Goal: Information Seeking & Learning: Learn about a topic

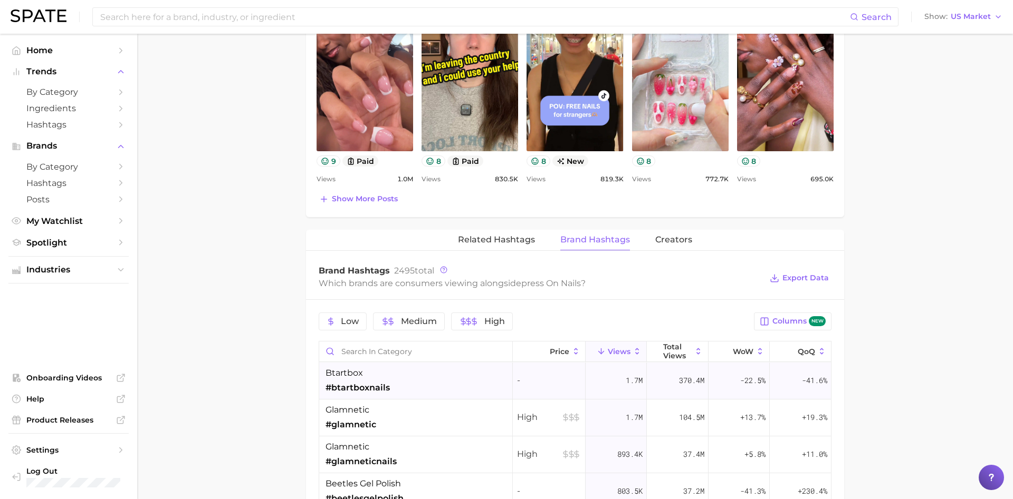
scroll to position [324, 0]
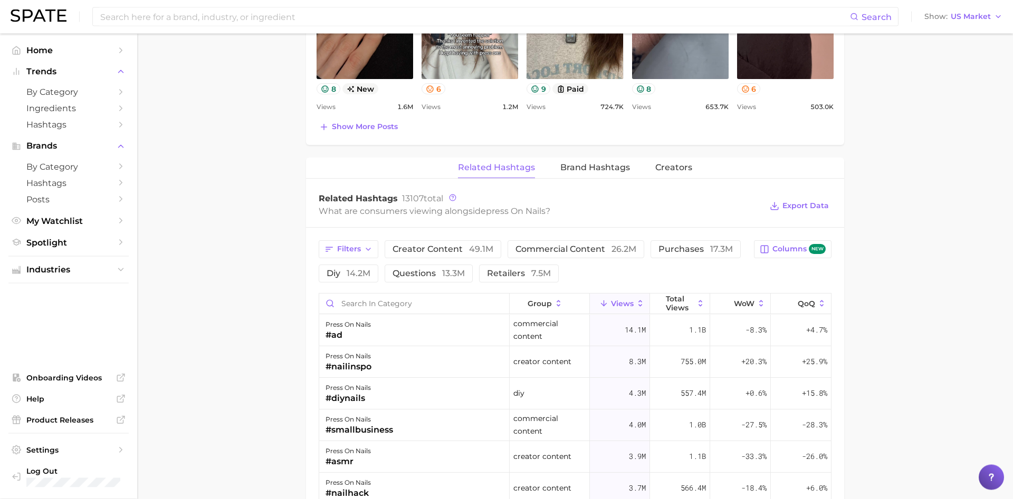
scroll to position [699, 0]
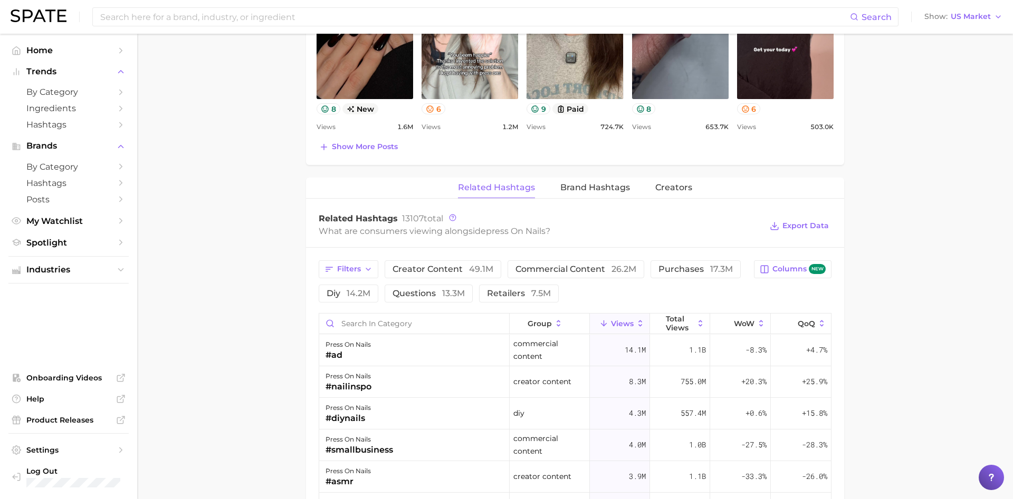
click at [599, 176] on div "press on nails Add to Watchlist Export Data Press on nails are artificial nails…" at bounding box center [575, 120] width 538 height 1410
click at [592, 196] on button "Brand Hashtags" at bounding box center [595, 188] width 70 height 21
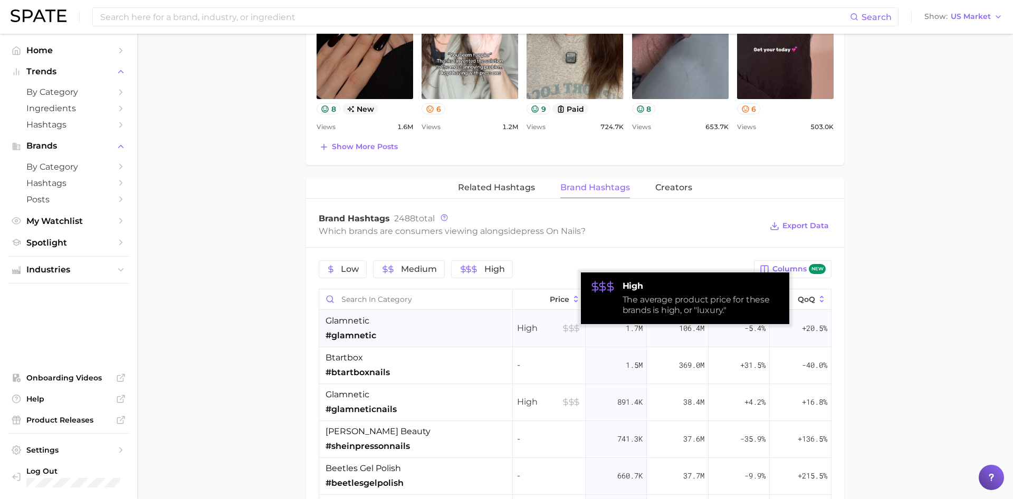
click at [565, 329] on icon at bounding box center [565, 328] width 4 height 5
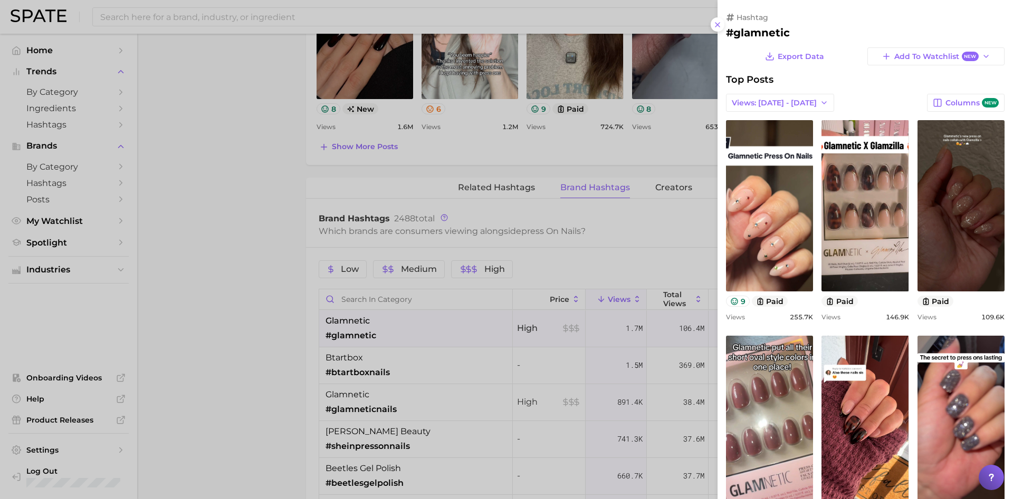
scroll to position [0, 0]
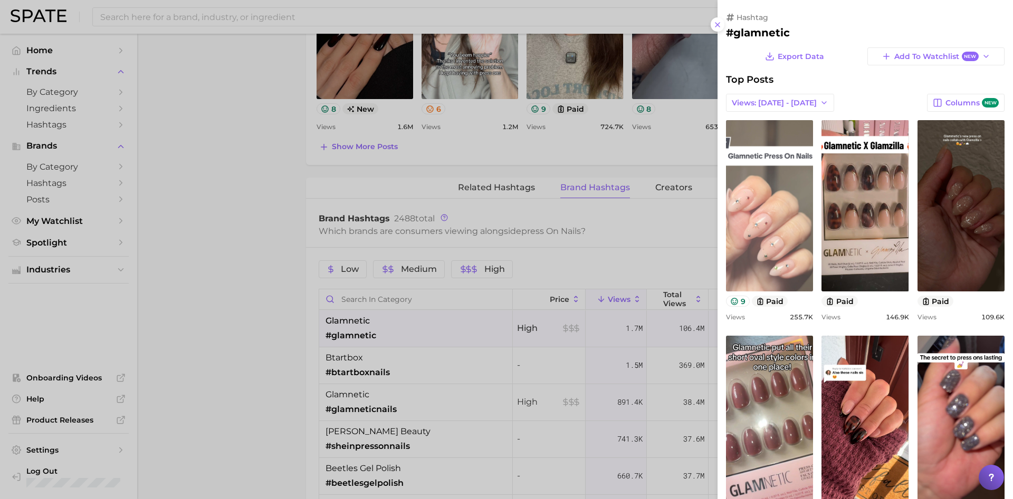
click at [787, 219] on link "view post on TikTok" at bounding box center [769, 205] width 87 height 171
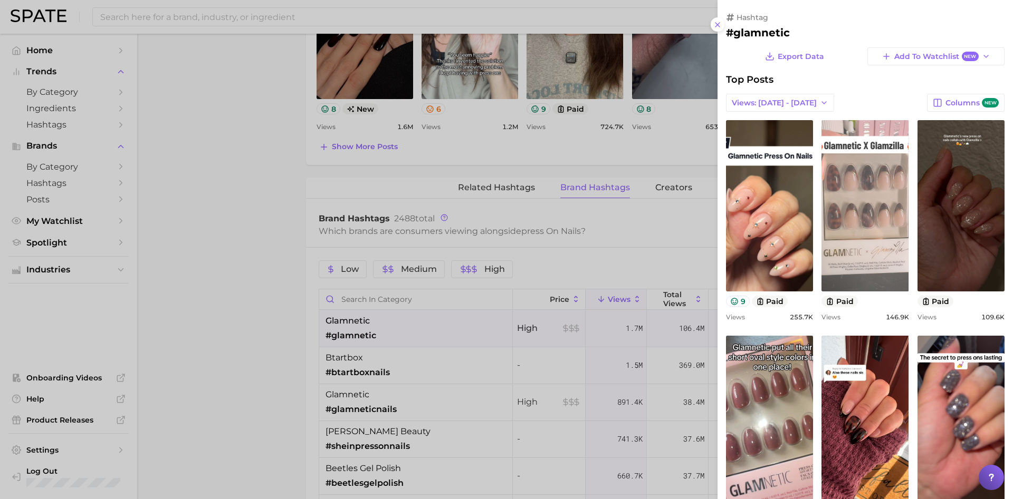
click at [857, 166] on link "view post on TikTok" at bounding box center [864, 205] width 87 height 171
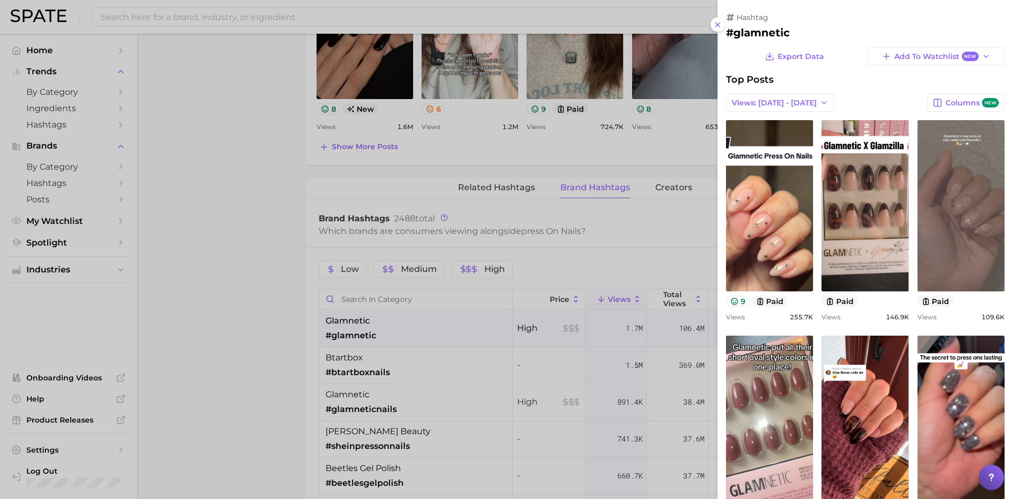
click at [938, 209] on link "view post on TikTok" at bounding box center [960, 205] width 87 height 171
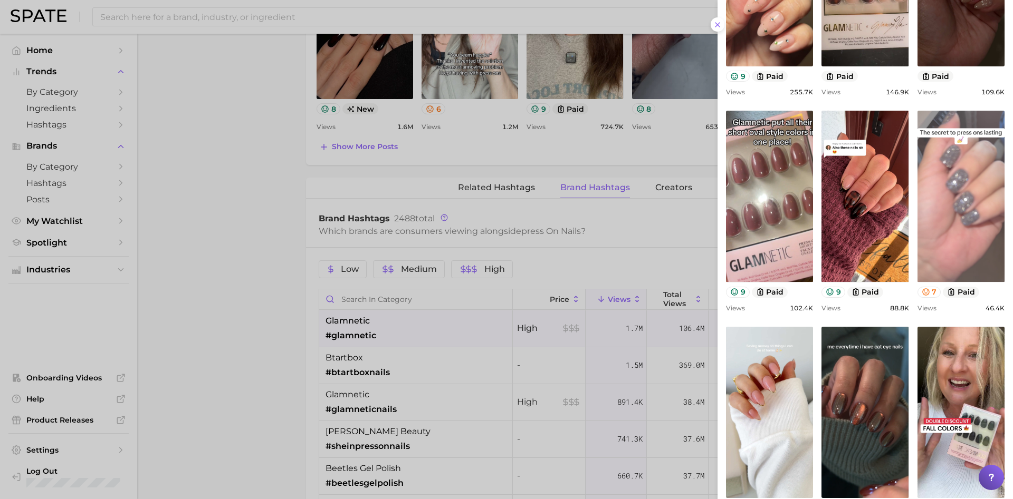
scroll to position [290, 0]
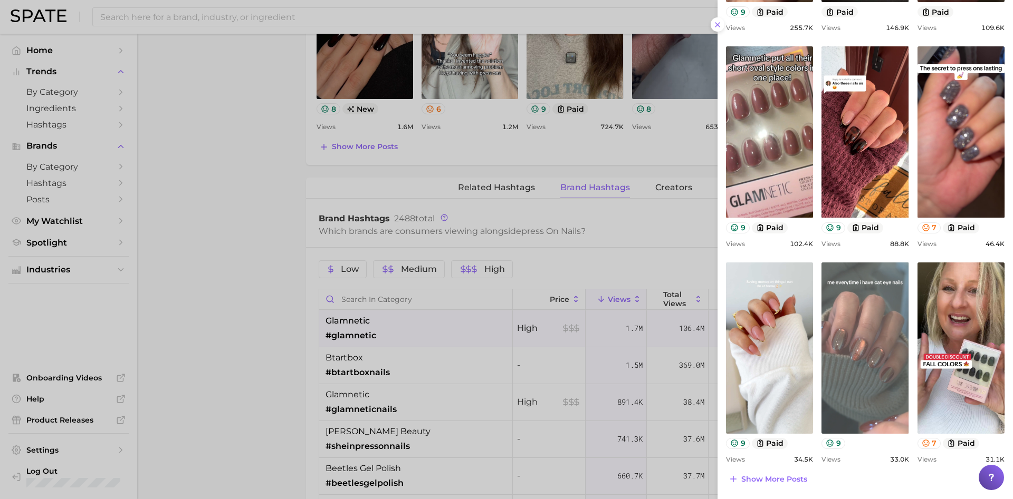
click at [861, 342] on link "view post on TikTok" at bounding box center [864, 348] width 87 height 171
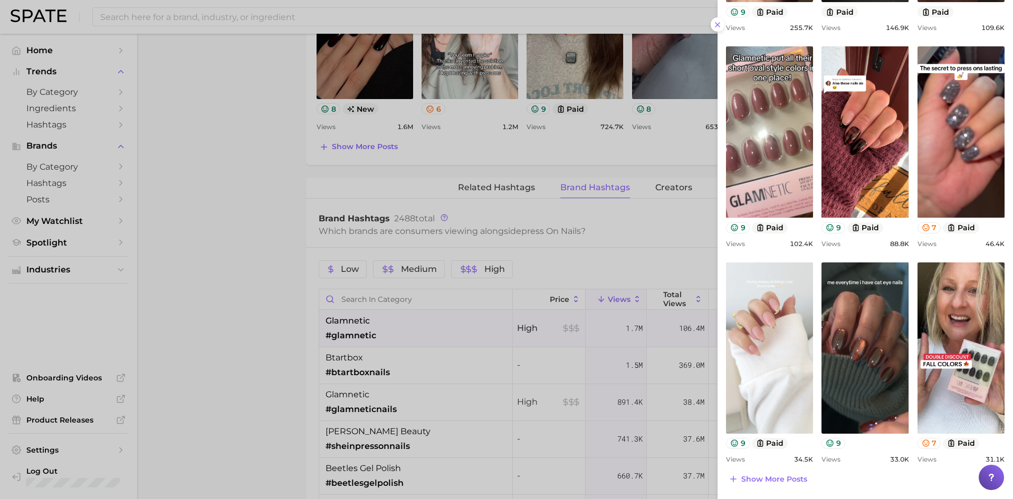
click at [778, 348] on link "view post on TikTok" at bounding box center [769, 348] width 87 height 171
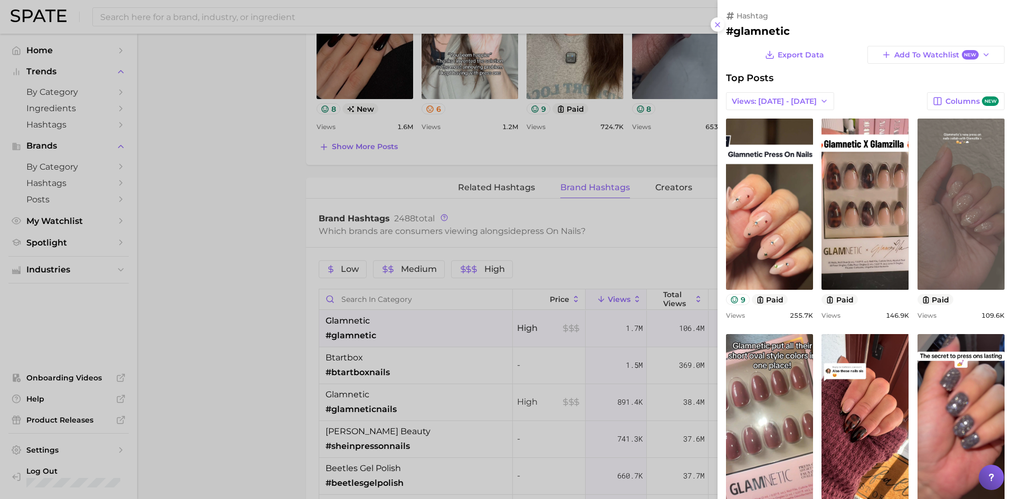
scroll to position [0, 0]
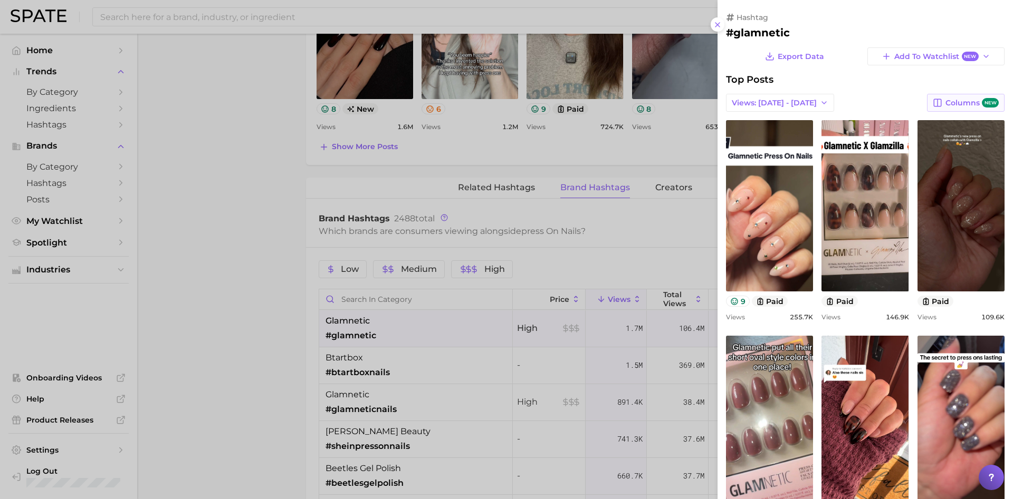
click at [952, 102] on span "Columns new" at bounding box center [971, 103] width 53 height 10
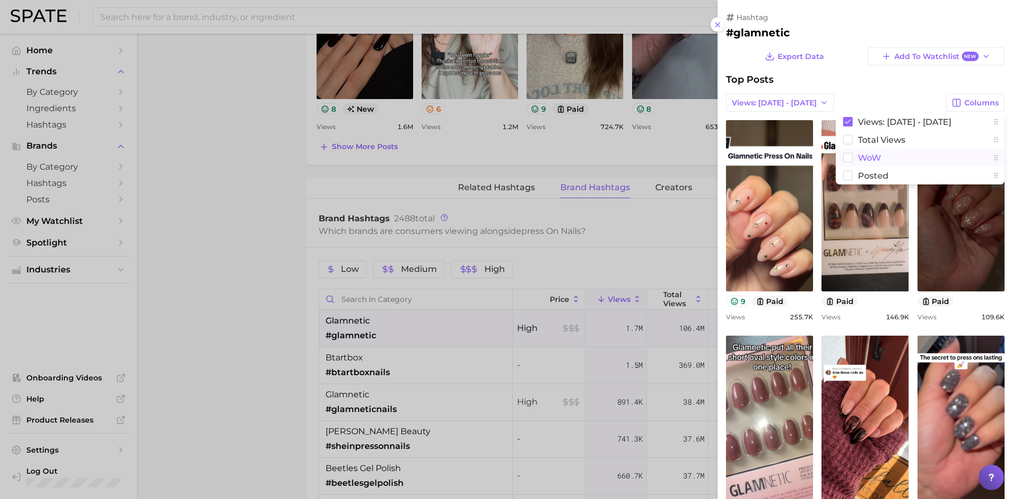
click at [851, 162] on rect at bounding box center [847, 157] width 9 height 9
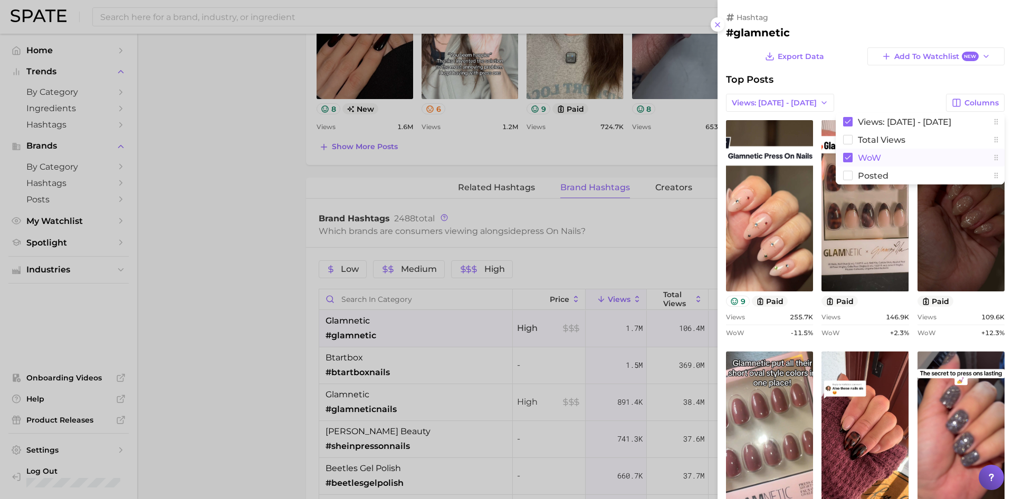
click at [851, 162] on rect at bounding box center [847, 157] width 9 height 9
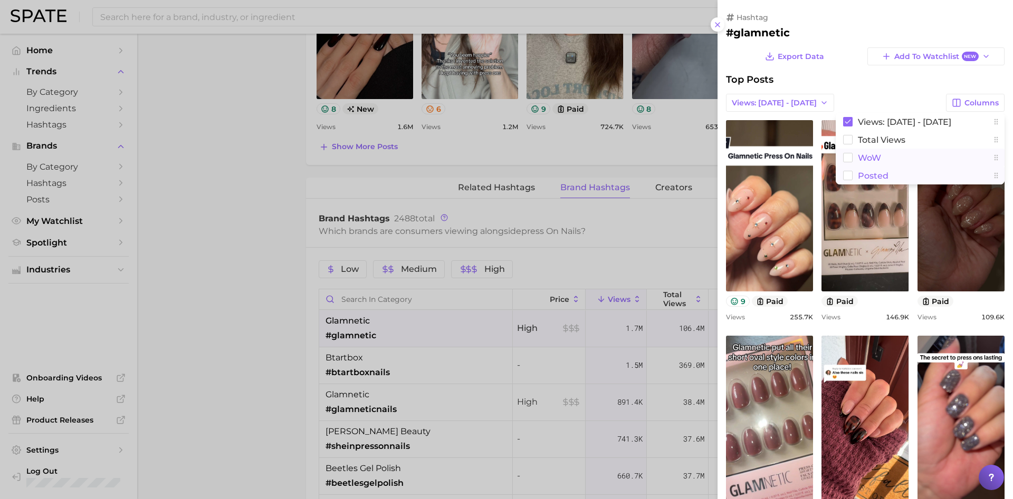
click at [849, 175] on rect at bounding box center [847, 175] width 9 height 9
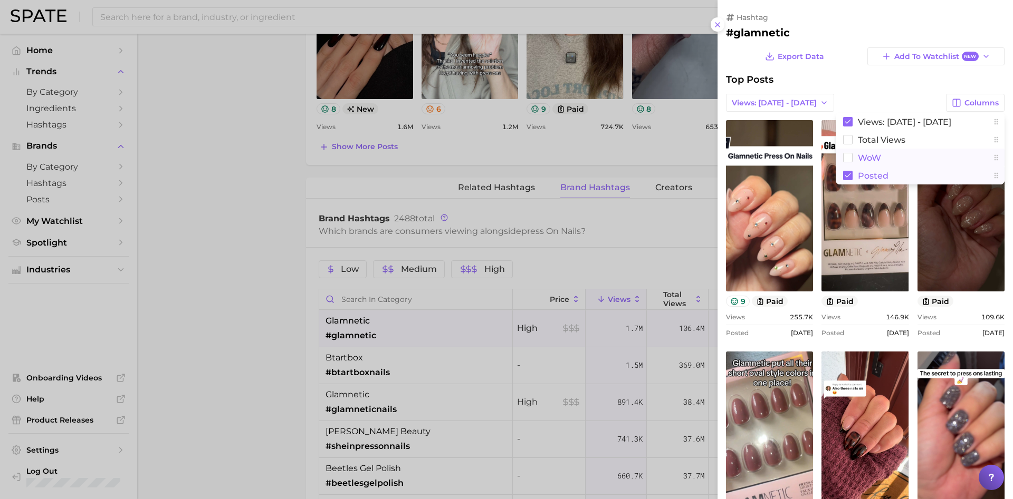
click at [849, 175] on rect at bounding box center [847, 175] width 9 height 9
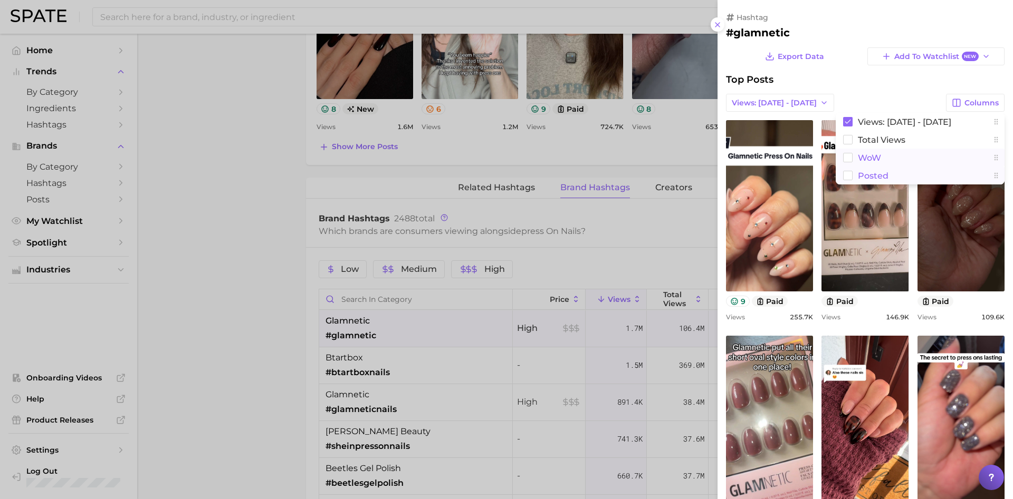
click at [848, 175] on rect at bounding box center [847, 175] width 9 height 9
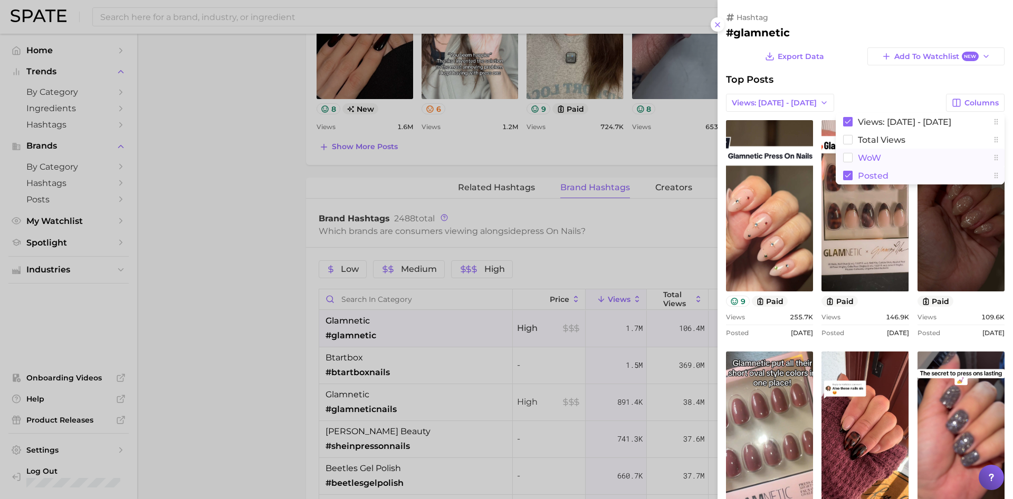
click at [848, 175] on rect at bounding box center [847, 175] width 9 height 9
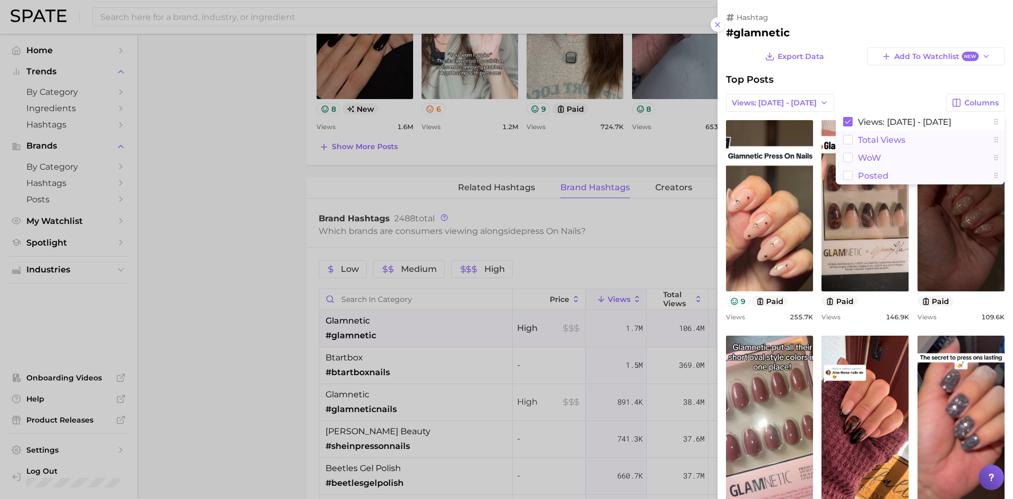
click at [846, 138] on rect at bounding box center [847, 140] width 9 height 9
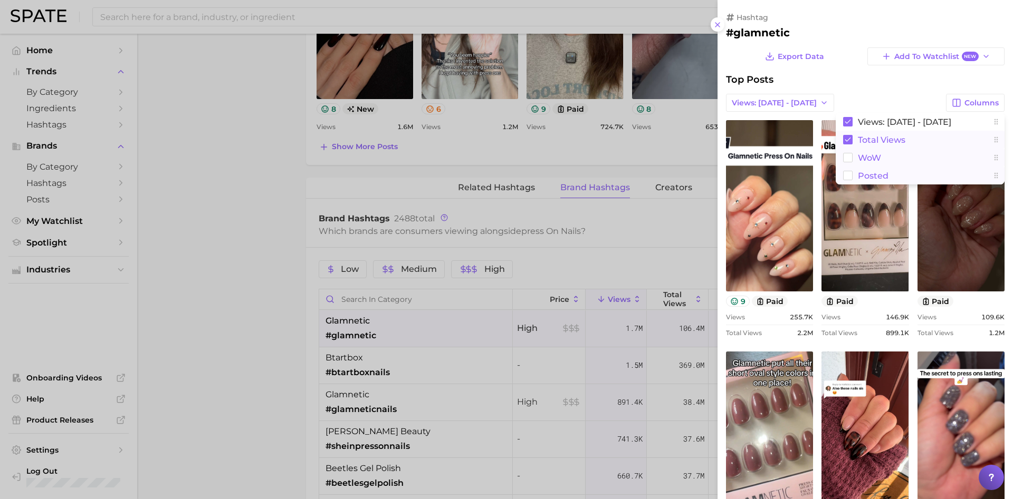
click at [846, 138] on rect at bounding box center [847, 139] width 9 height 9
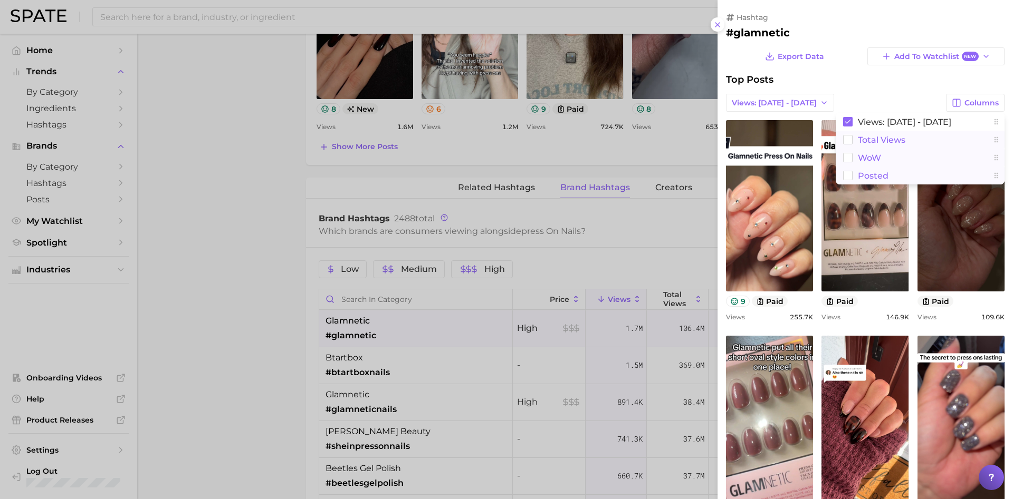
click at [251, 346] on div at bounding box center [506, 249] width 1013 height 499
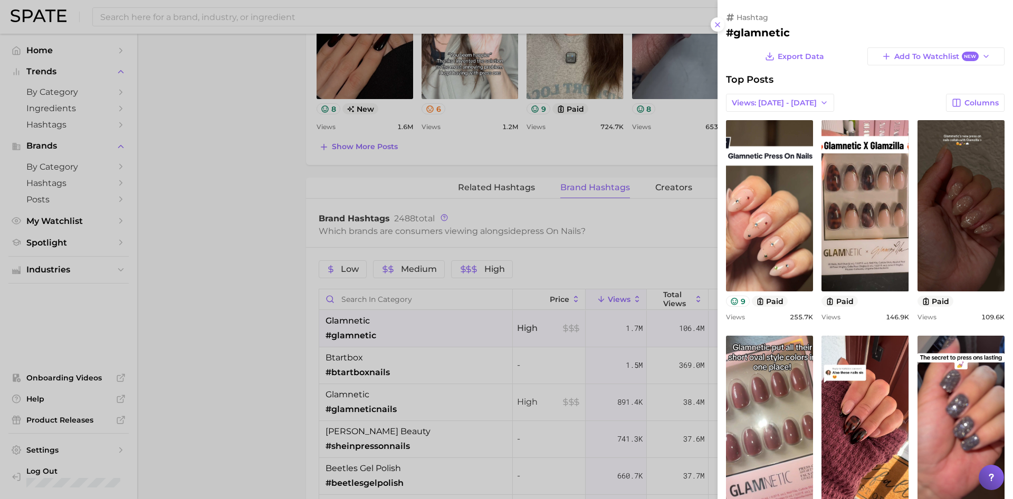
click at [404, 356] on div at bounding box center [506, 249] width 1013 height 499
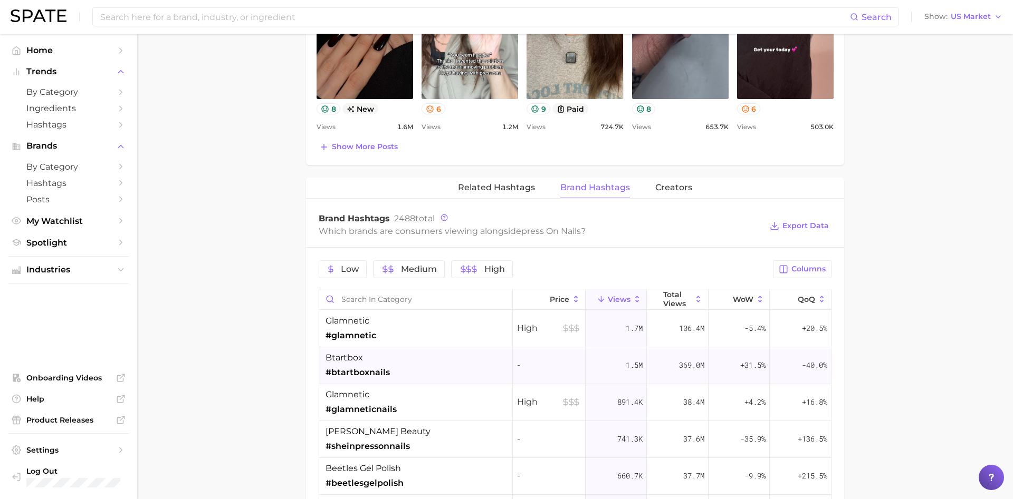
click at [428, 366] on div "btartbox #btartboxnails" at bounding box center [416, 366] width 194 height 37
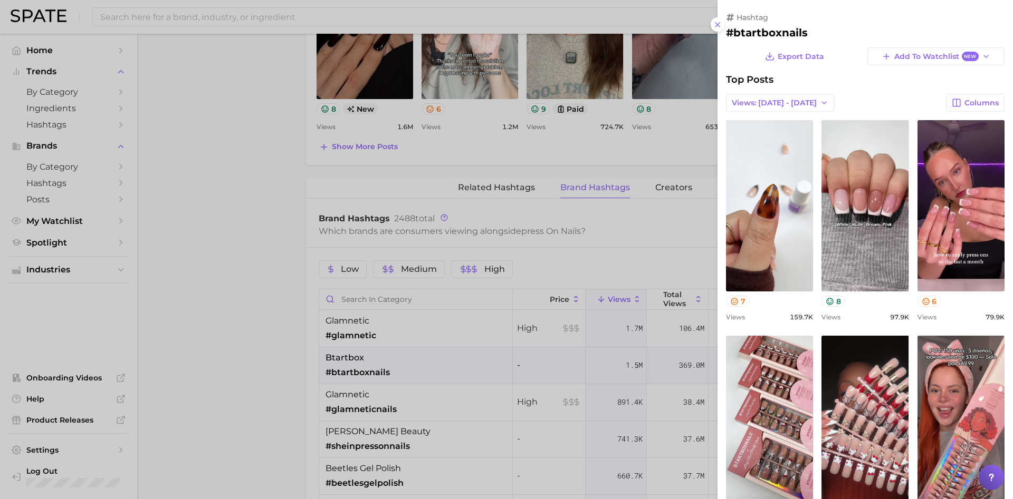
click at [815, 108] on div "Views: Sep 21 - 28 Columns" at bounding box center [865, 103] width 278 height 18
click at [820, 102] on icon "button" at bounding box center [824, 103] width 8 height 8
click at [790, 136] on button "Total Views" at bounding box center [784, 141] width 116 height 19
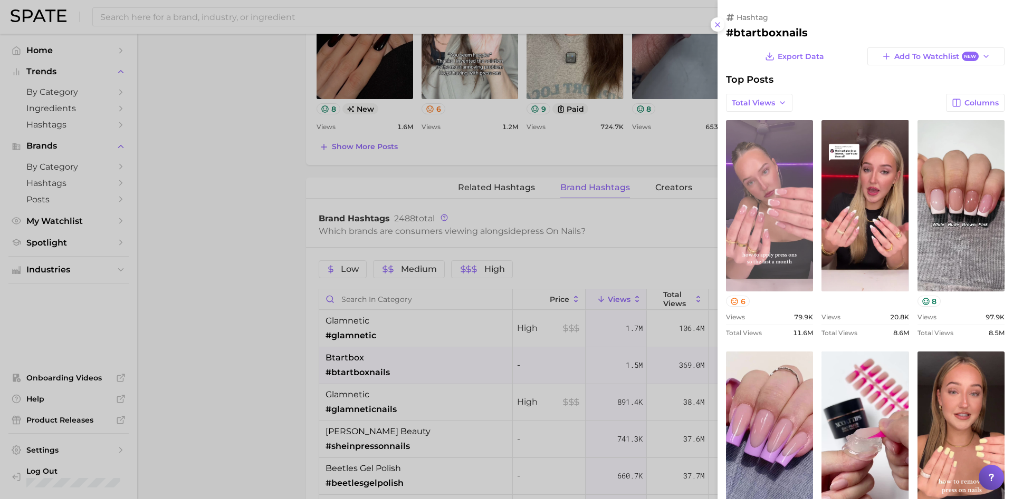
click at [751, 171] on link "view post on TikTok" at bounding box center [769, 205] width 87 height 171
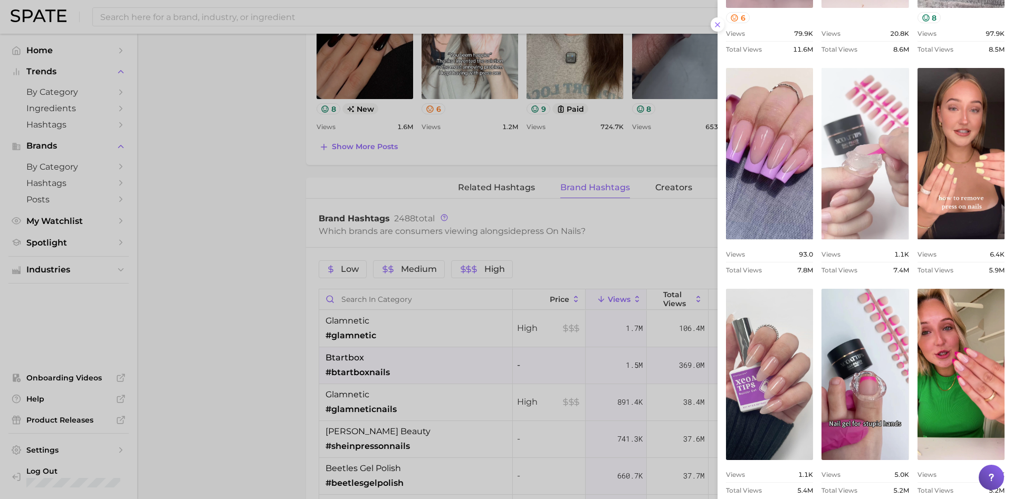
scroll to position [315, 0]
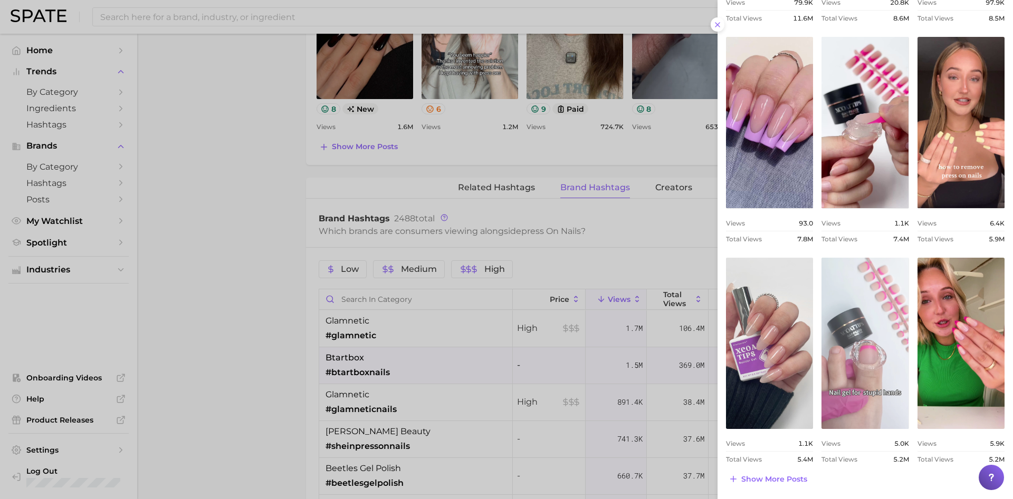
click at [879, 328] on link "view post on TikTok" at bounding box center [864, 343] width 87 height 171
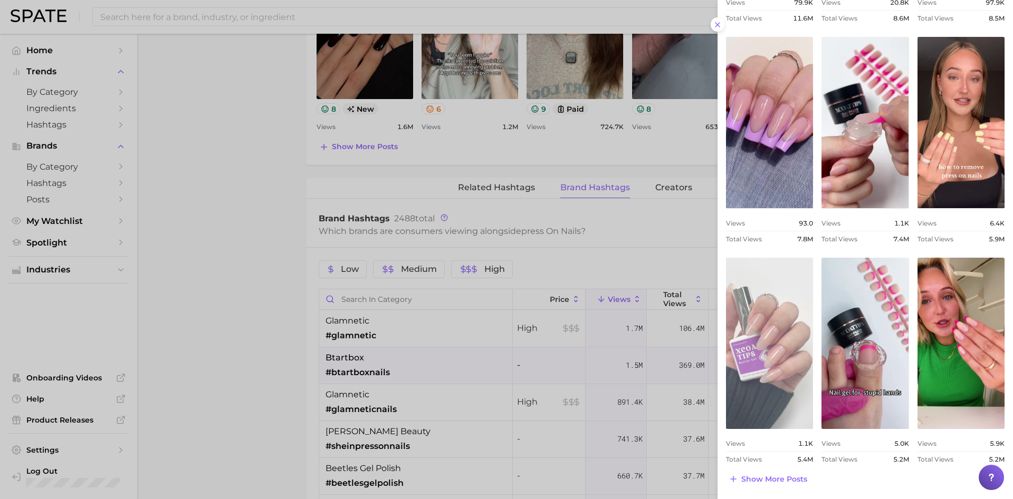
click at [775, 327] on link "view post on TikTok" at bounding box center [769, 343] width 87 height 171
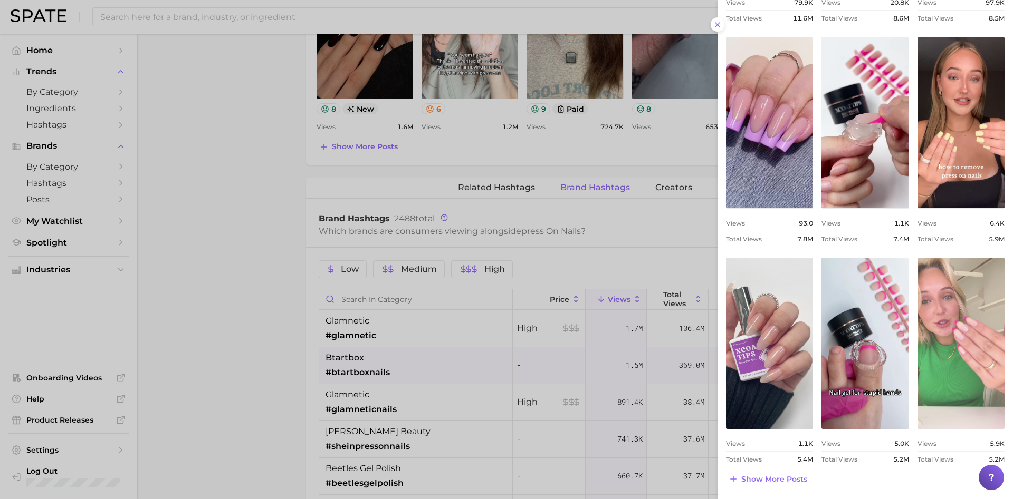
click at [969, 340] on link "view post on TikTok" at bounding box center [960, 343] width 87 height 171
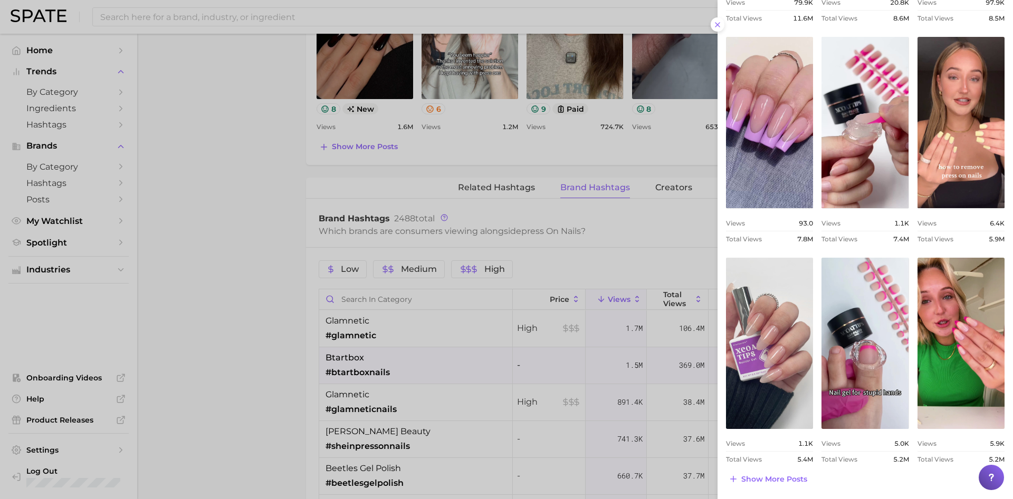
click at [282, 243] on div at bounding box center [506, 249] width 1013 height 499
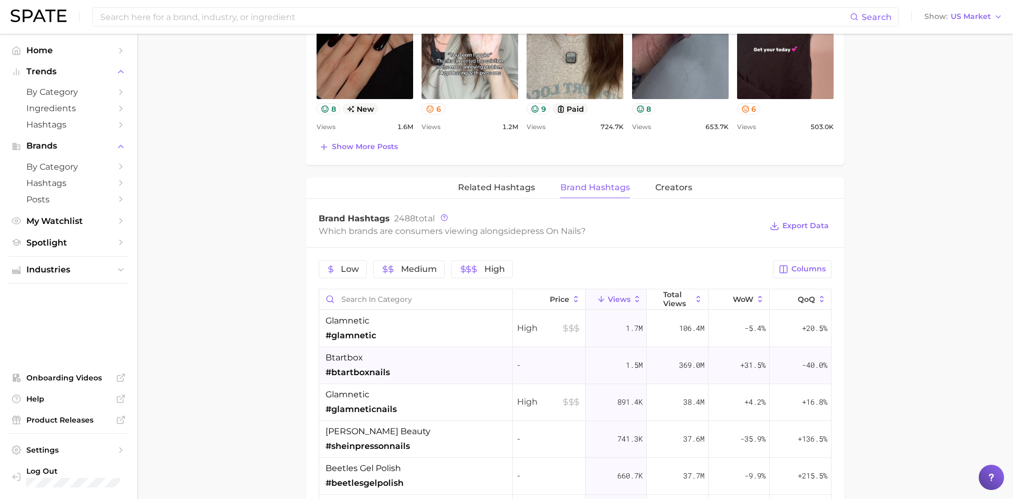
click at [477, 357] on div "btartbox #btartboxnails" at bounding box center [416, 366] width 194 height 37
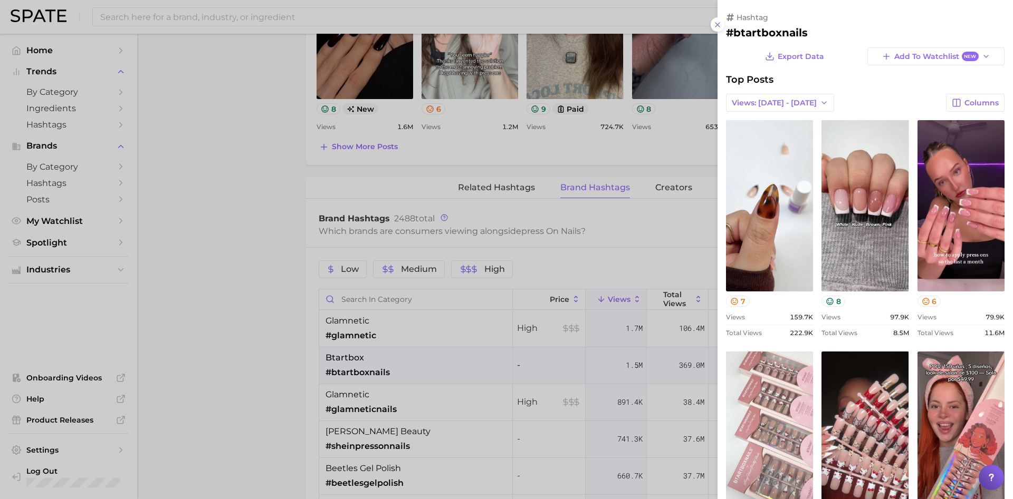
scroll to position [0, 0]
click at [784, 412] on link "view post on TikTok" at bounding box center [769, 437] width 87 height 171
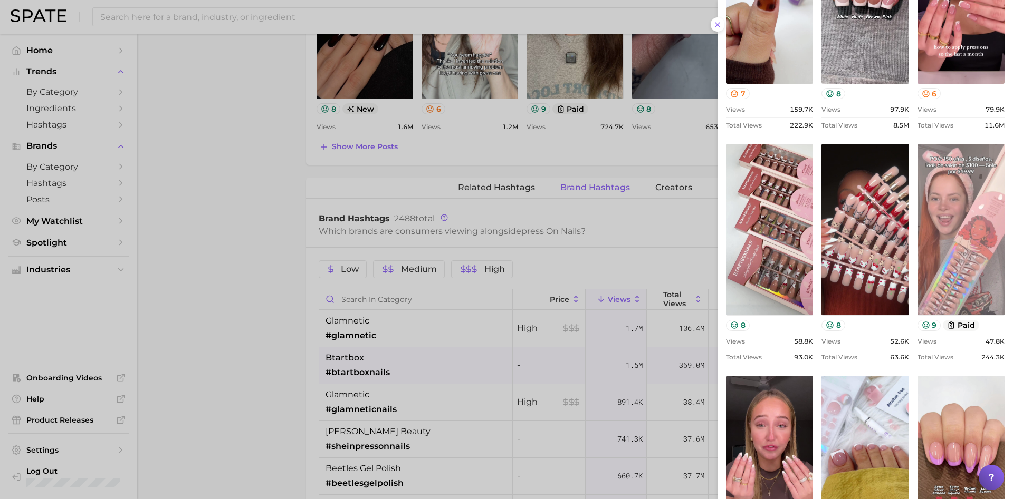
scroll to position [241, 0]
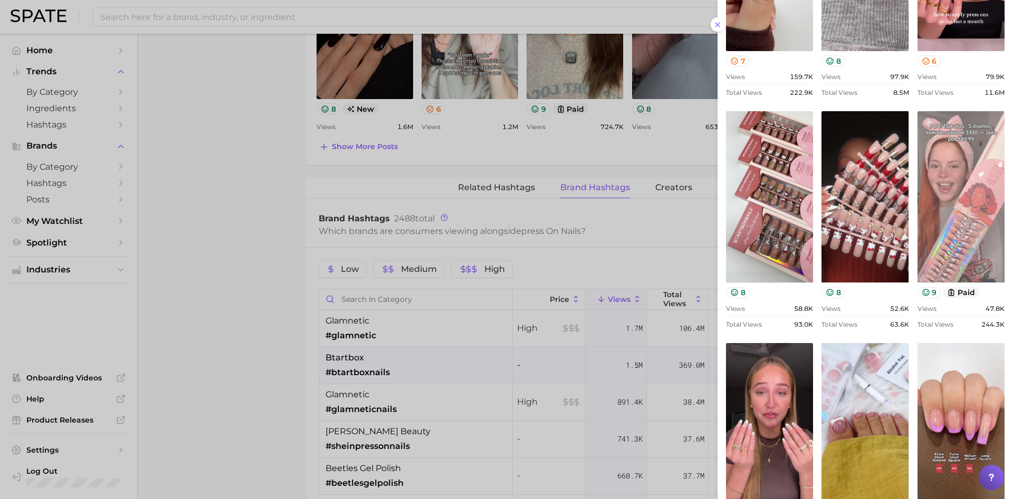
click at [950, 239] on link "view post on TikTok" at bounding box center [960, 196] width 87 height 171
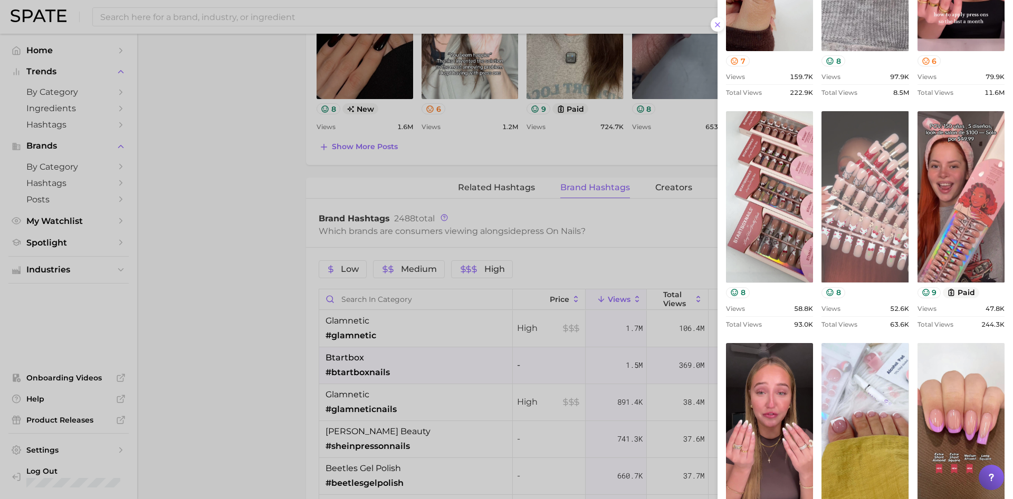
scroll to position [337, 0]
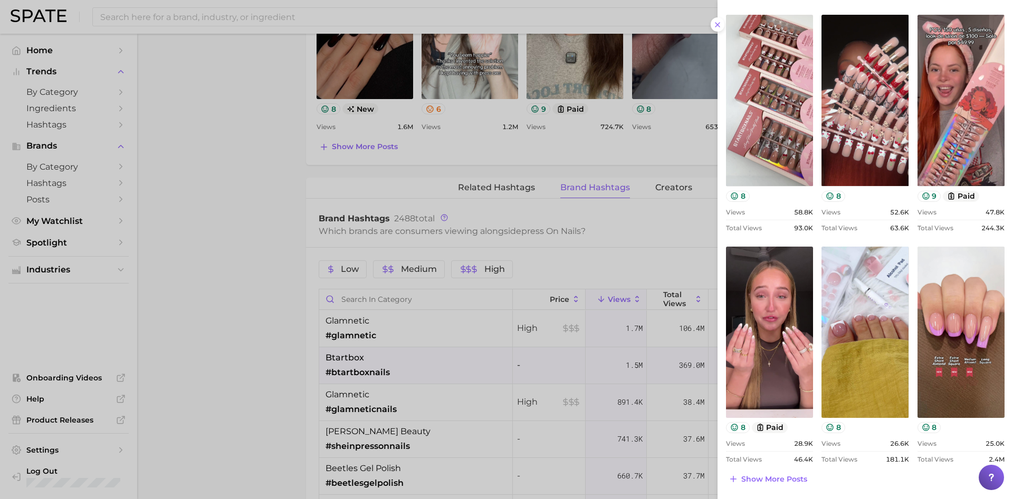
click at [320, 167] on div at bounding box center [506, 249] width 1013 height 499
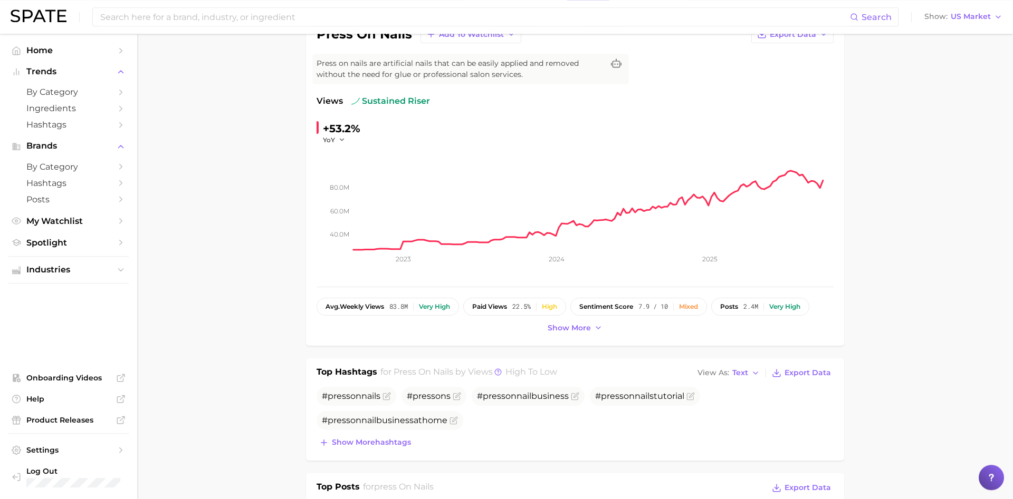
scroll to position [0, 0]
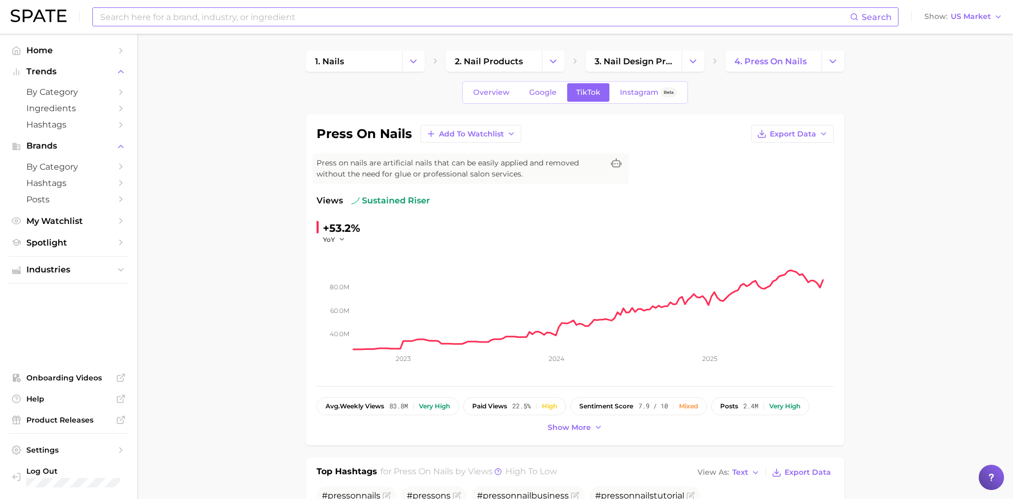
click at [274, 11] on input at bounding box center [474, 17] width 751 height 18
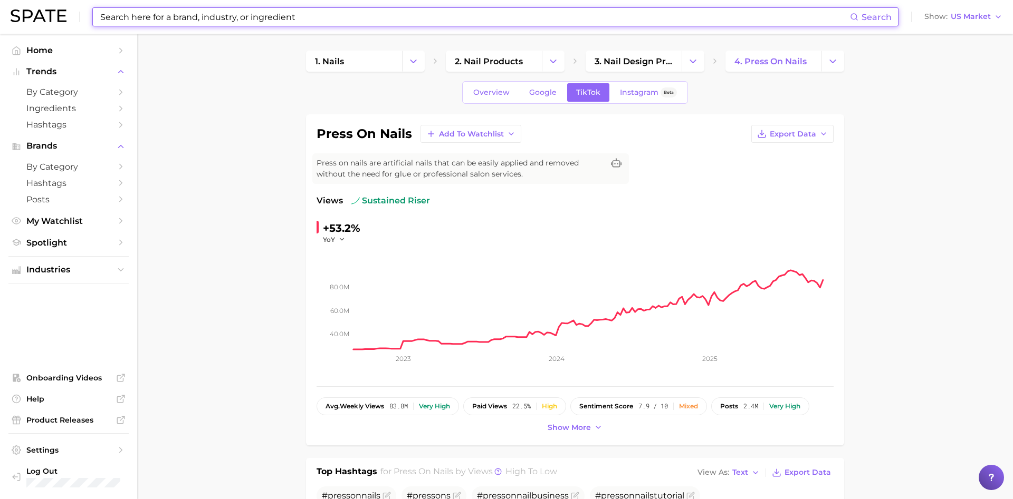
click at [249, 17] on input at bounding box center [474, 17] width 751 height 18
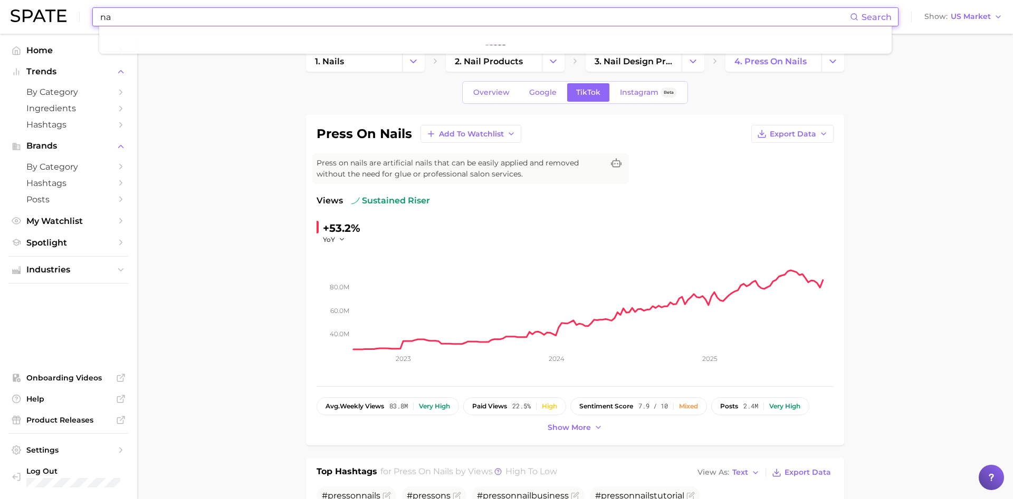
type input "n"
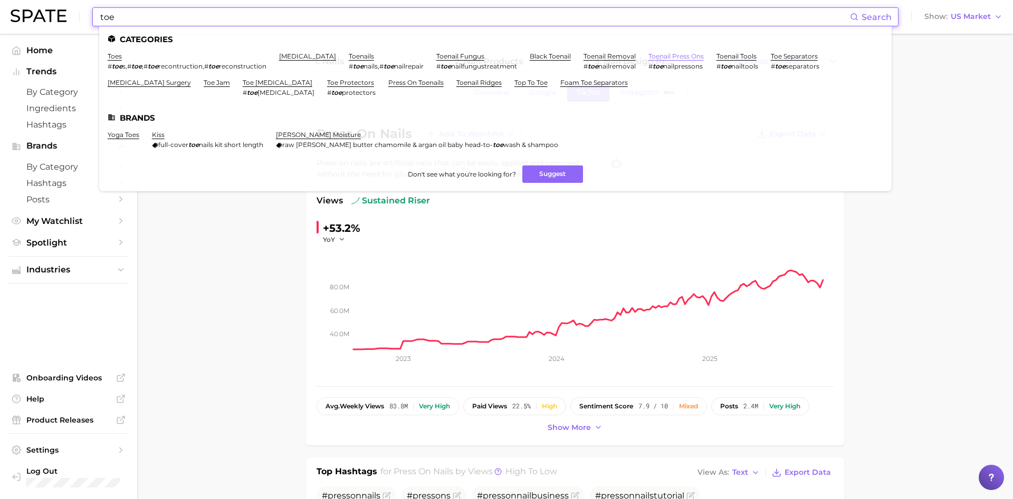
type input "toe"
click at [687, 59] on link "toenail press ons" at bounding box center [675, 56] width 55 height 8
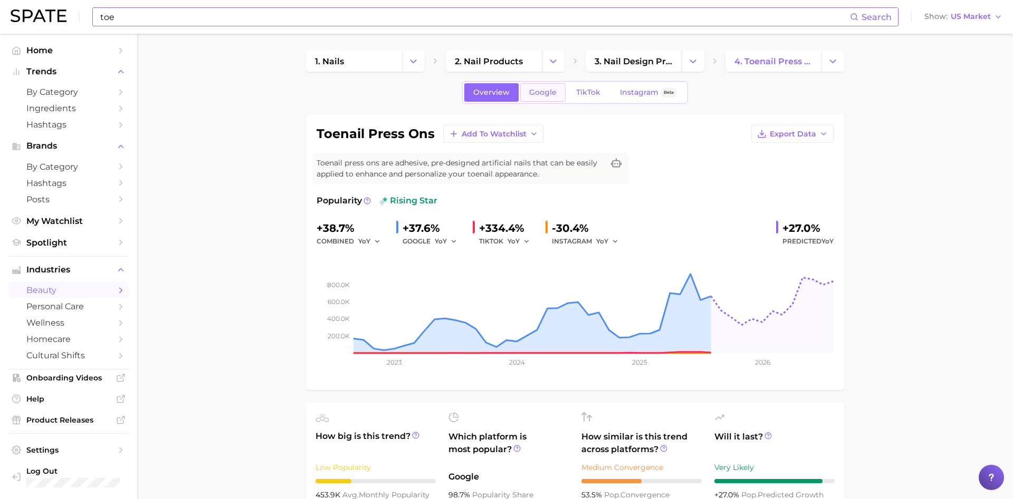
click at [535, 86] on link "Google" at bounding box center [542, 92] width 45 height 18
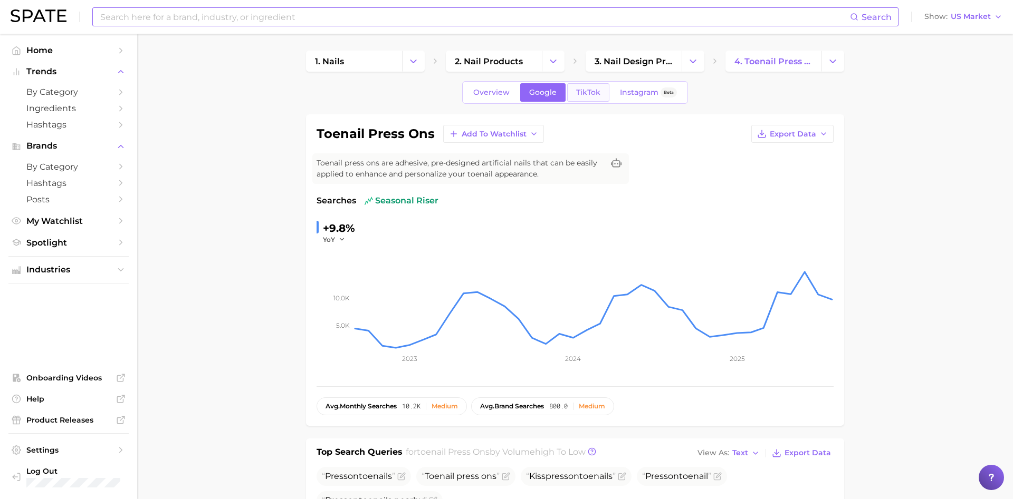
click at [595, 99] on link "TikTok" at bounding box center [588, 92] width 42 height 18
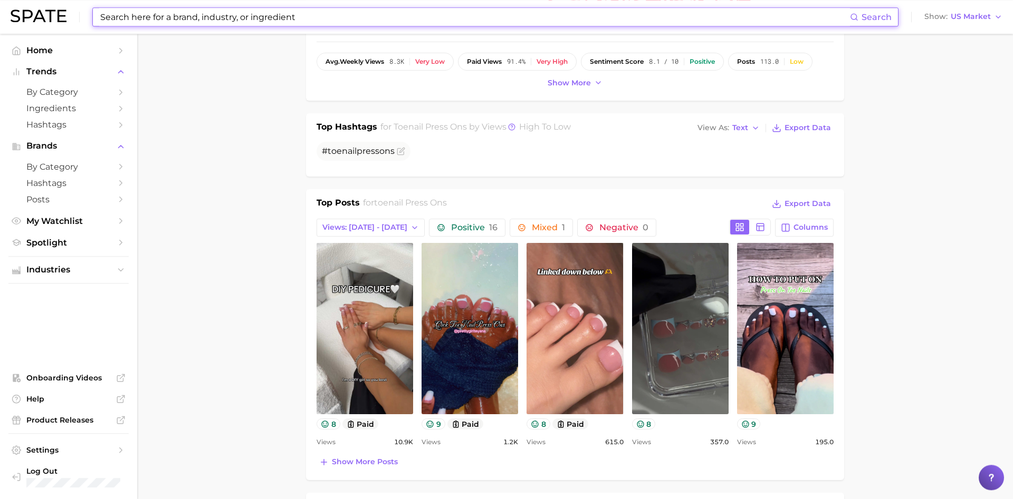
scroll to position [377, 0]
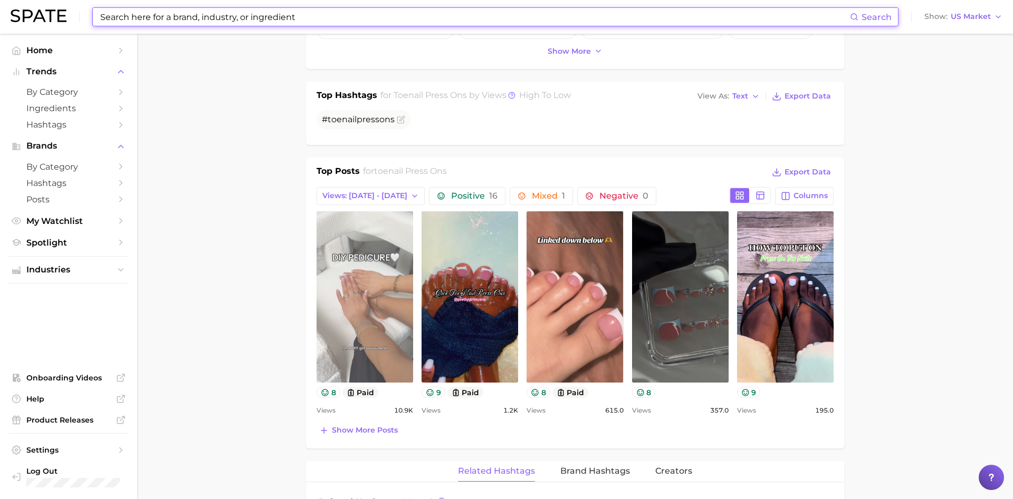
click at [387, 283] on link "view post on TikTok" at bounding box center [364, 296] width 97 height 171
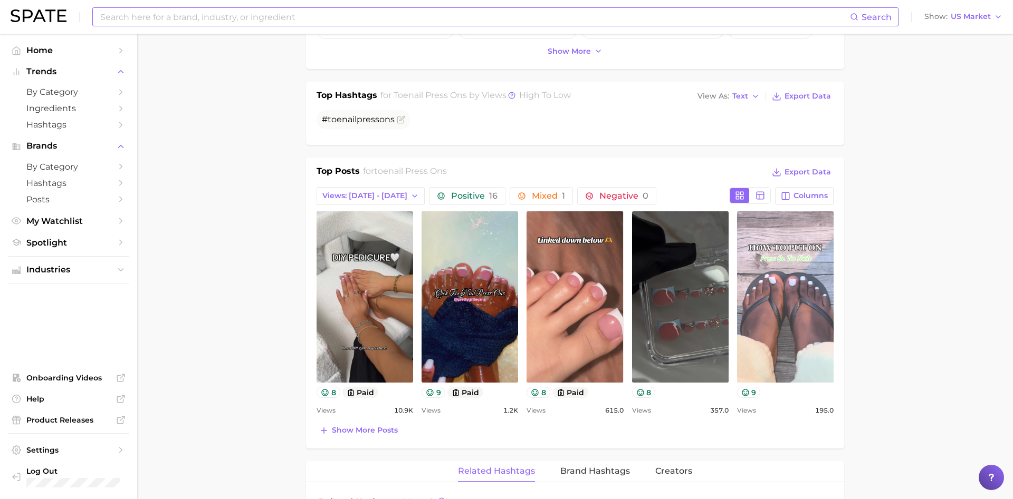
click at [786, 285] on link "view post on TikTok" at bounding box center [785, 296] width 97 height 171
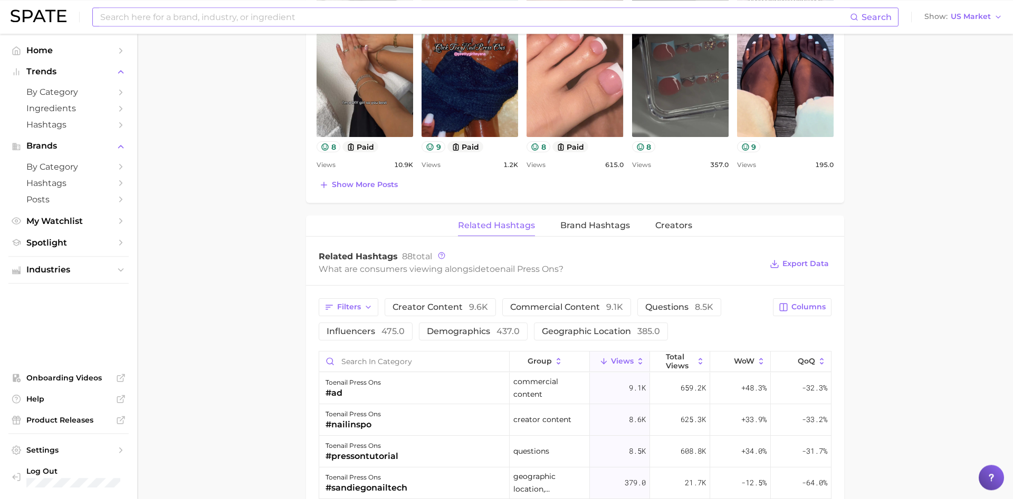
scroll to position [646, 0]
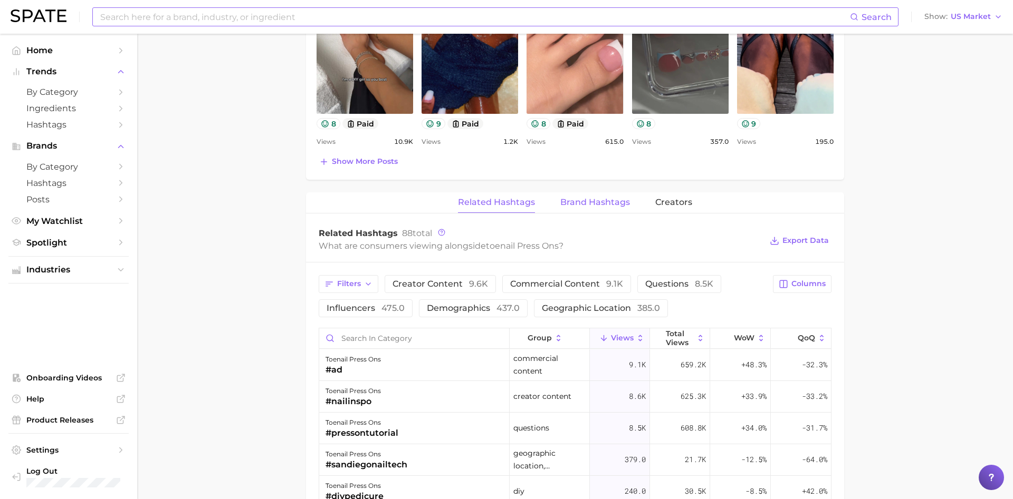
click at [603, 199] on span "Brand Hashtags" at bounding box center [595, 202] width 70 height 9
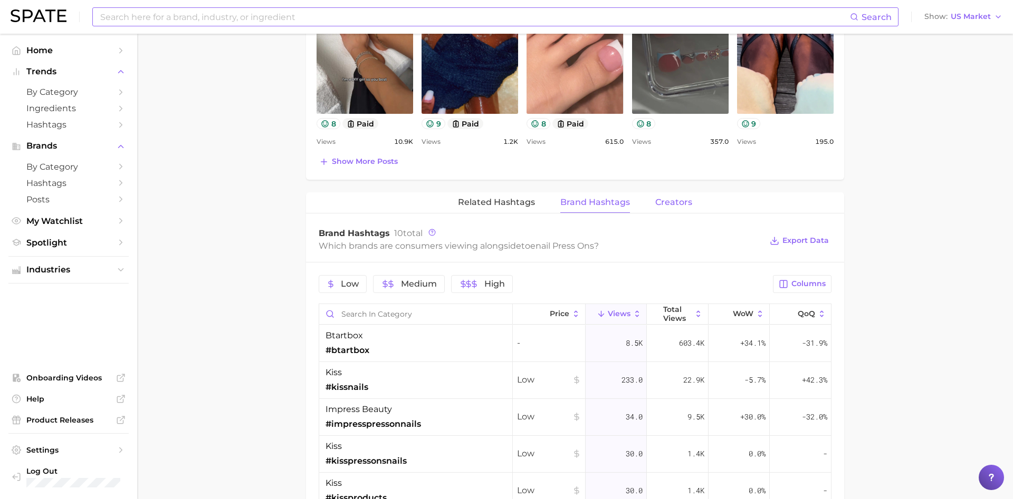
click at [658, 200] on span "Creators" at bounding box center [673, 202] width 37 height 9
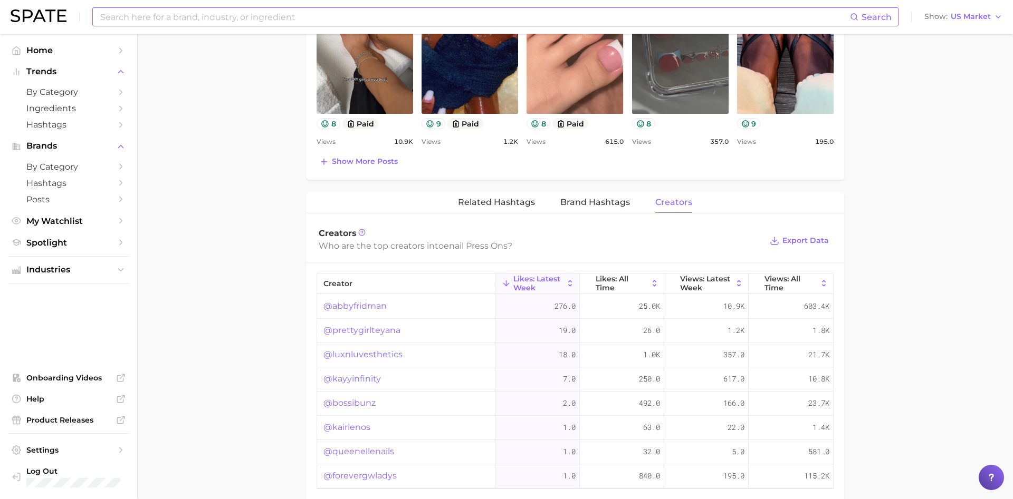
click at [383, 301] on link "@abbyfridman" at bounding box center [354, 306] width 63 height 13
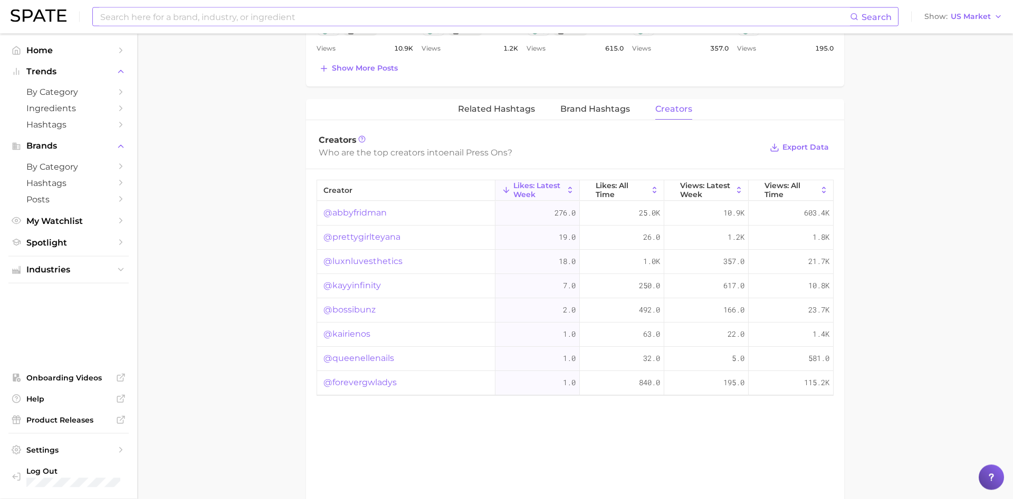
scroll to position [753, 0]
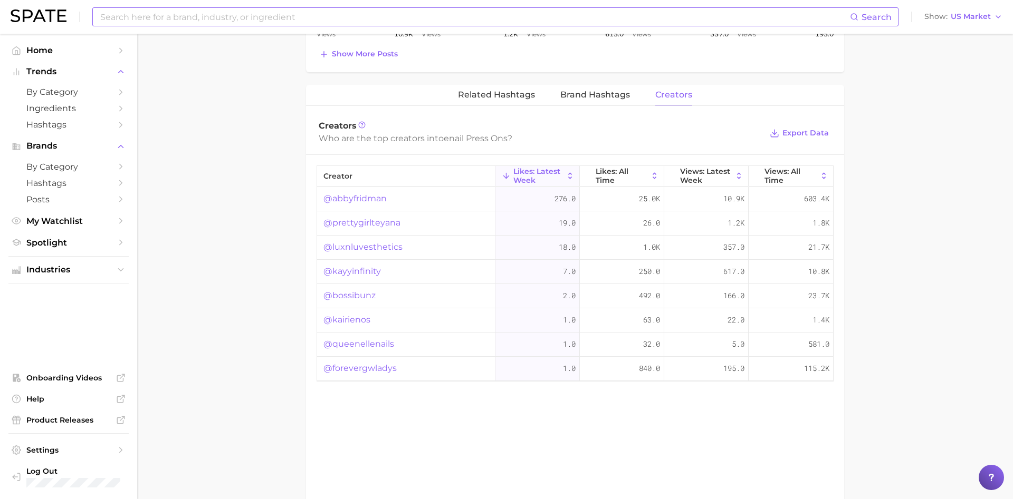
click at [569, 176] on icon at bounding box center [569, 175] width 9 height 9
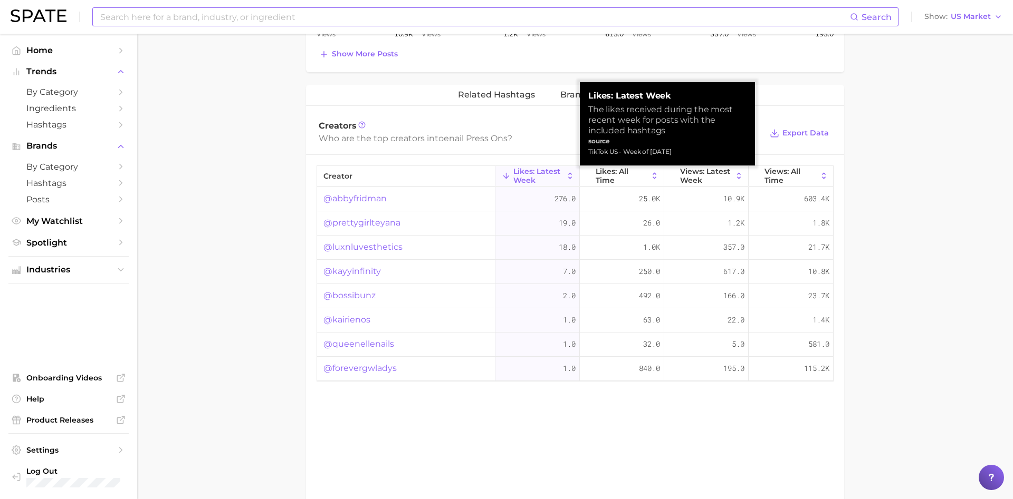
click at [559, 177] on span "Likes: Latest Week" at bounding box center [538, 175] width 50 height 17
click at [509, 182] on button "Likes: Latest Week" at bounding box center [537, 176] width 84 height 21
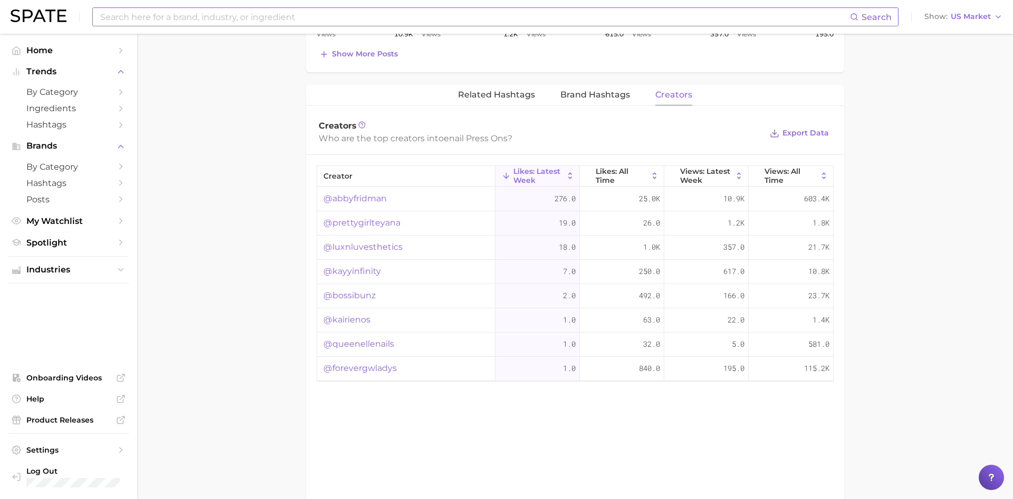
click at [378, 226] on link "@prettygirlteyana" at bounding box center [361, 223] width 77 height 13
click at [359, 273] on link "@kayyinfinity" at bounding box center [351, 271] width 57 height 13
click at [357, 315] on link "@kairienos" at bounding box center [346, 320] width 47 height 13
